Goal: Task Accomplishment & Management: Use online tool/utility

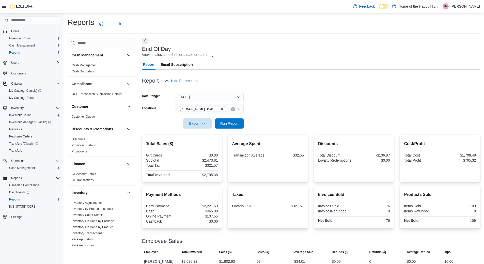
scroll to position [153, 0]
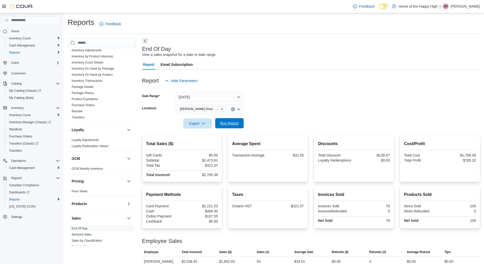
click at [237, 119] on span "Run Report" at bounding box center [229, 123] width 22 height 10
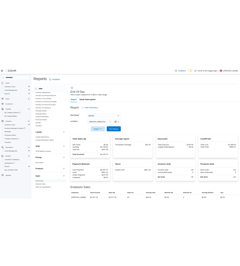
scroll to position [17, 0]
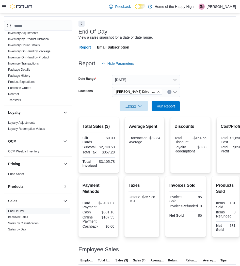
click at [142, 106] on icon "button" at bounding box center [140, 106] width 4 height 4
click at [140, 126] on span "Export to Pdf" at bounding box center [134, 127] width 23 height 4
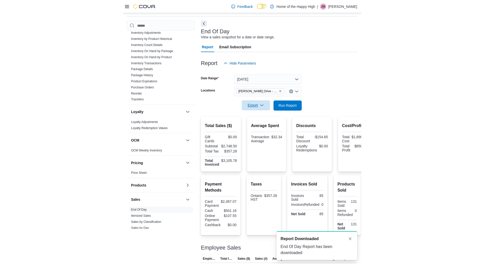
scroll to position [0, 0]
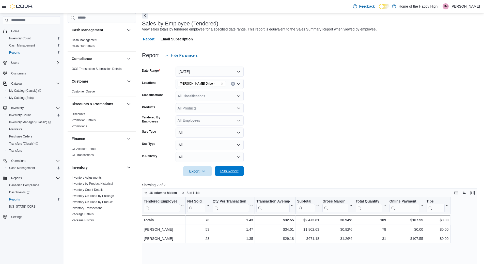
scroll to position [229, 0]
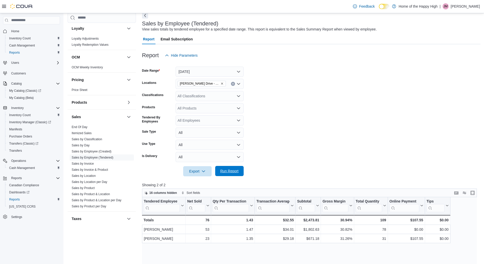
click at [235, 169] on span "Run Report" at bounding box center [229, 171] width 22 height 10
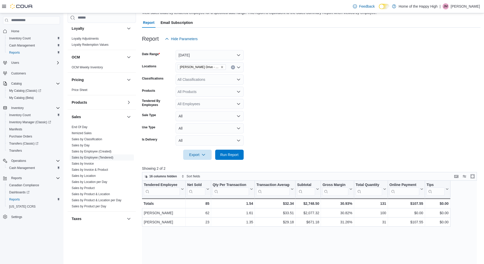
scroll to position [51, 0]
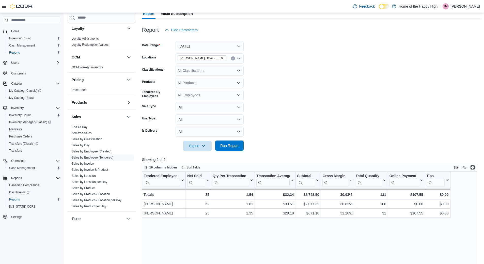
click at [239, 143] on span "Run Report" at bounding box center [229, 146] width 22 height 10
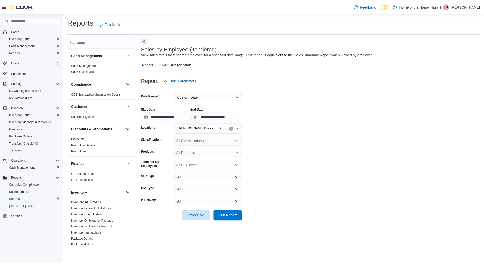
scroll to position [178, 0]
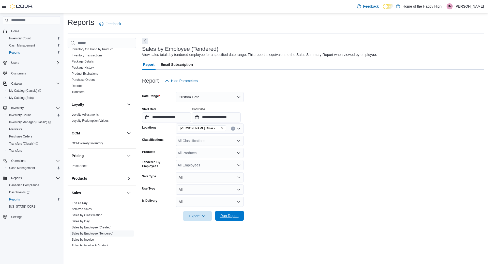
click at [240, 216] on span "Run Report" at bounding box center [229, 216] width 22 height 10
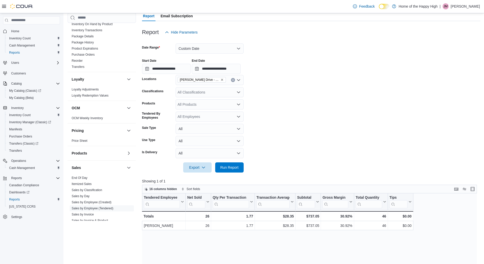
scroll to position [51, 0]
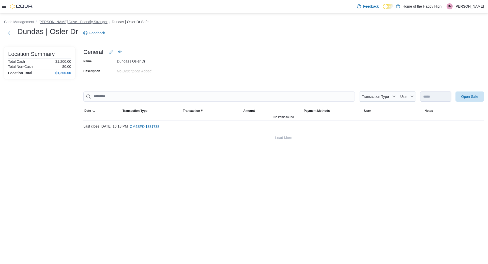
click at [78, 21] on button "[PERSON_NAME] Drive - Friendly Stranger" at bounding box center [72, 22] width 69 height 4
